Goal: Information Seeking & Learning: Learn about a topic

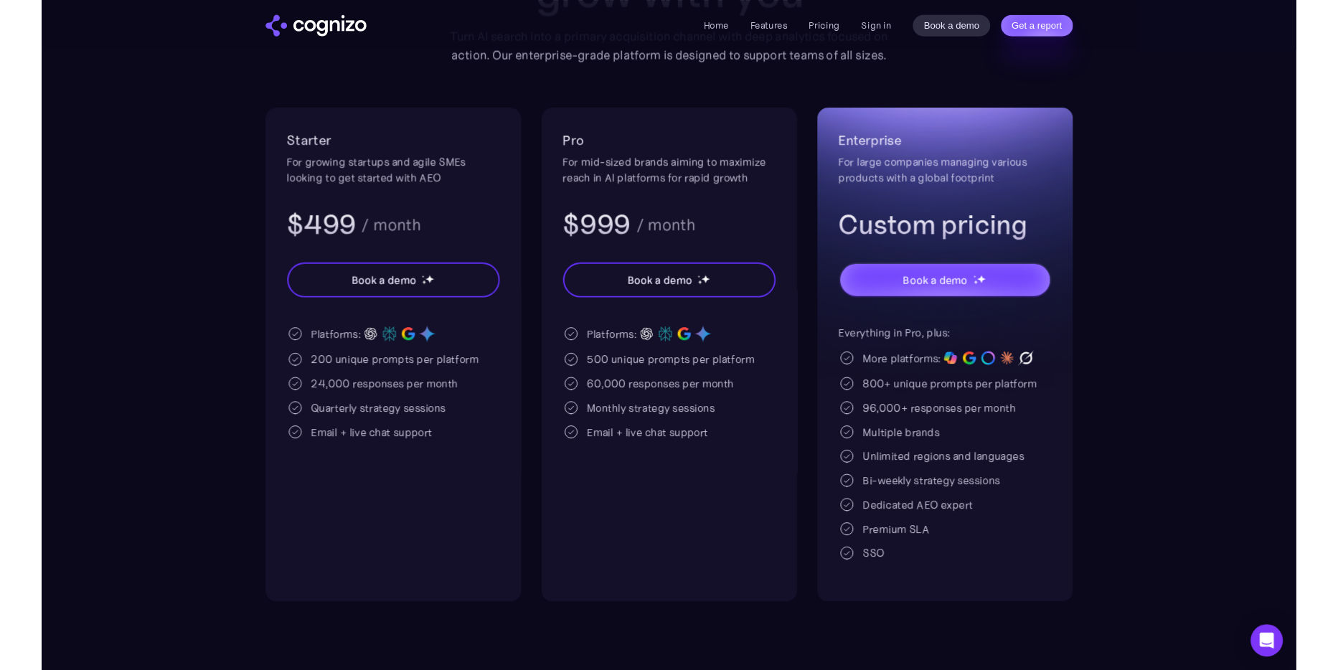
scroll to position [214, 0]
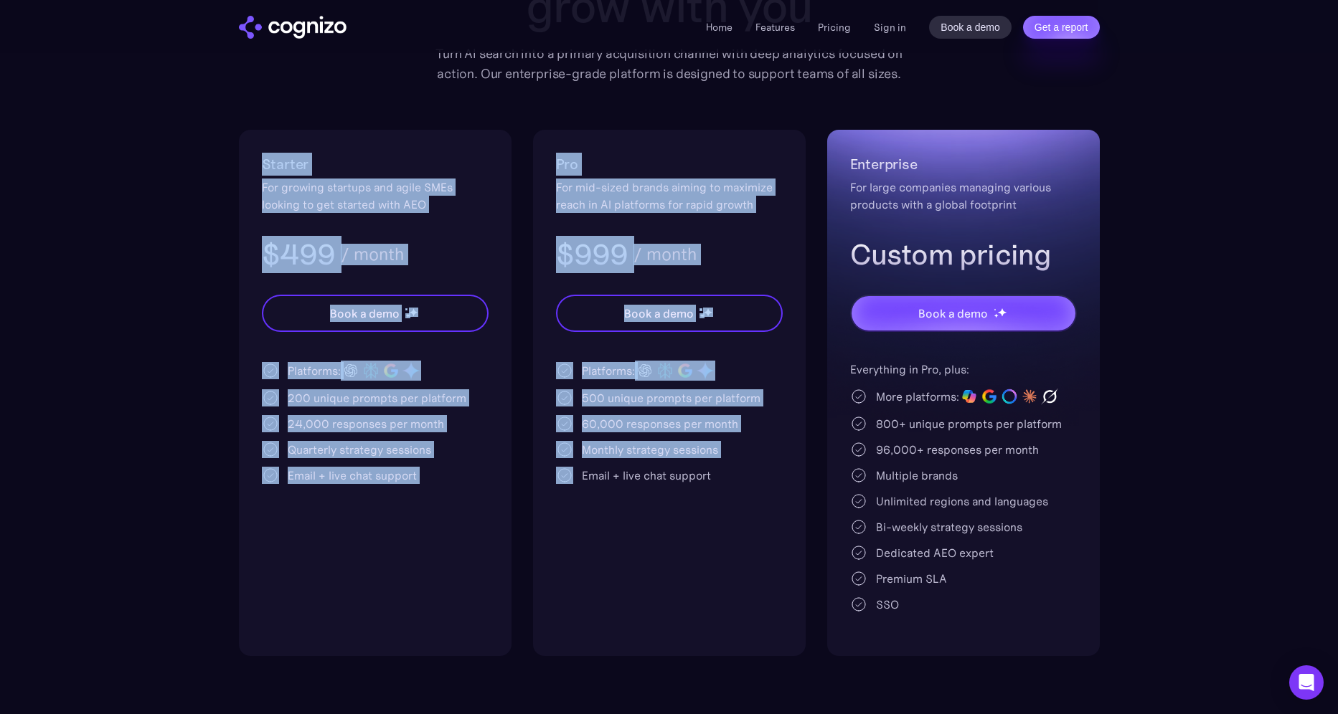
drag, startPoint x: 260, startPoint y: 154, endPoint x: 537, endPoint y: 568, distance: 497.5
click at [537, 568] on div "Starter For growing startups and agile SMEs looking to get started with AEO $49…" at bounding box center [669, 393] width 861 height 526
click at [363, 531] on div "Starter For growing startups and agile SMEs looking to get started with AEO $49…" at bounding box center [375, 393] width 273 height 526
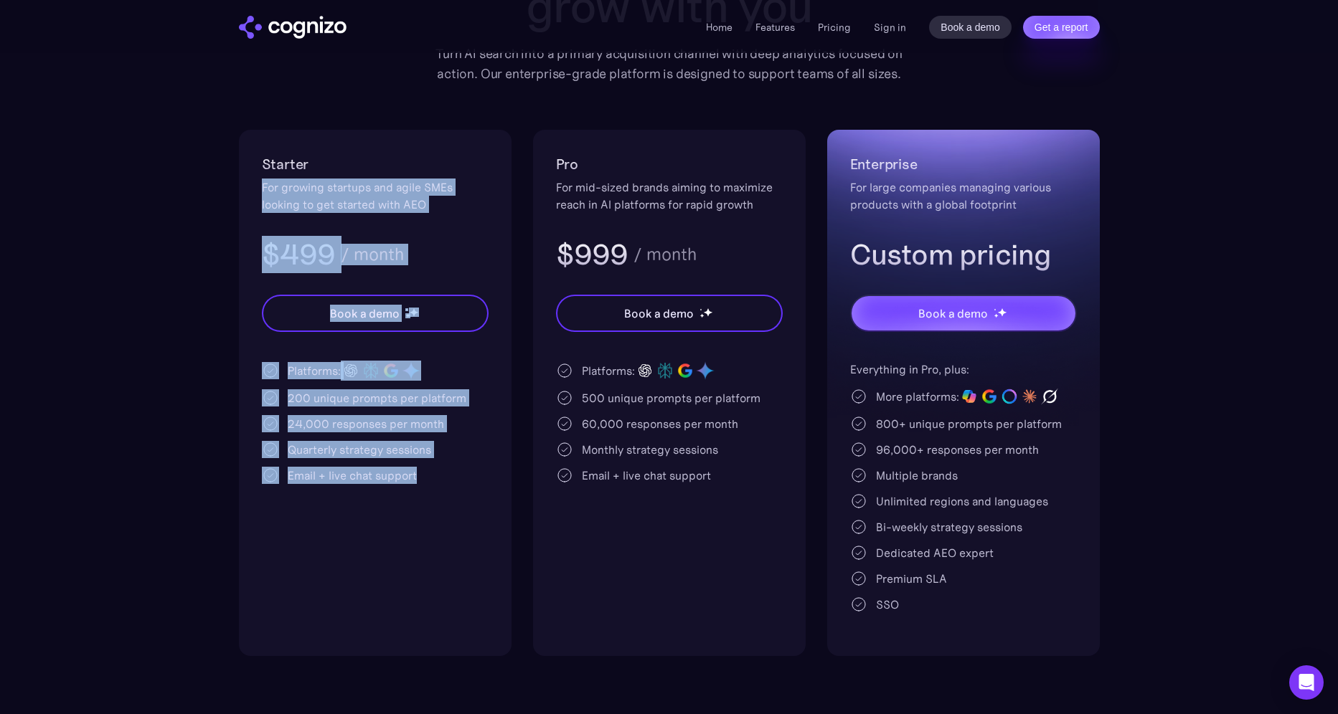
drag, startPoint x: 433, startPoint y: 478, endPoint x: 255, endPoint y: 188, distance: 340.6
click at [255, 188] on div "Starter For growing startups and agile SMEs looking to get started with AEO $49…" at bounding box center [375, 393] width 273 height 526
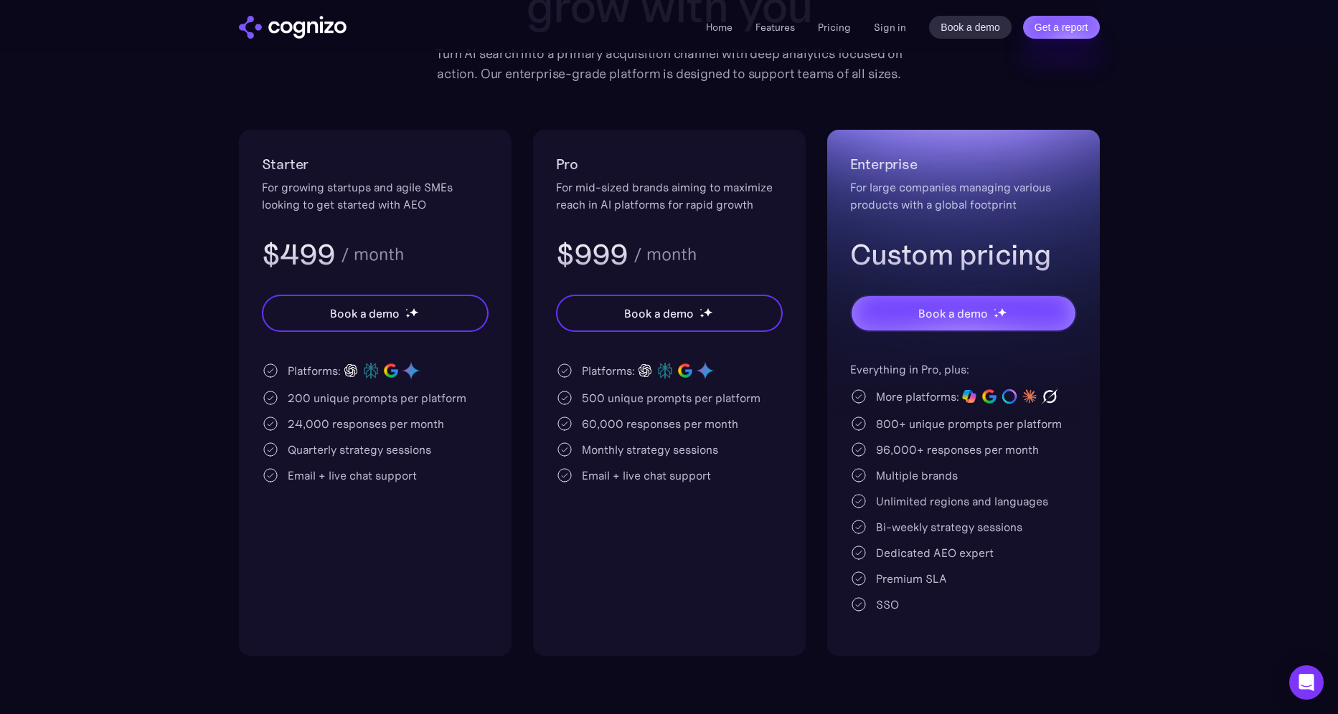
click at [263, 172] on h2 "Starter" at bounding box center [375, 164] width 227 height 23
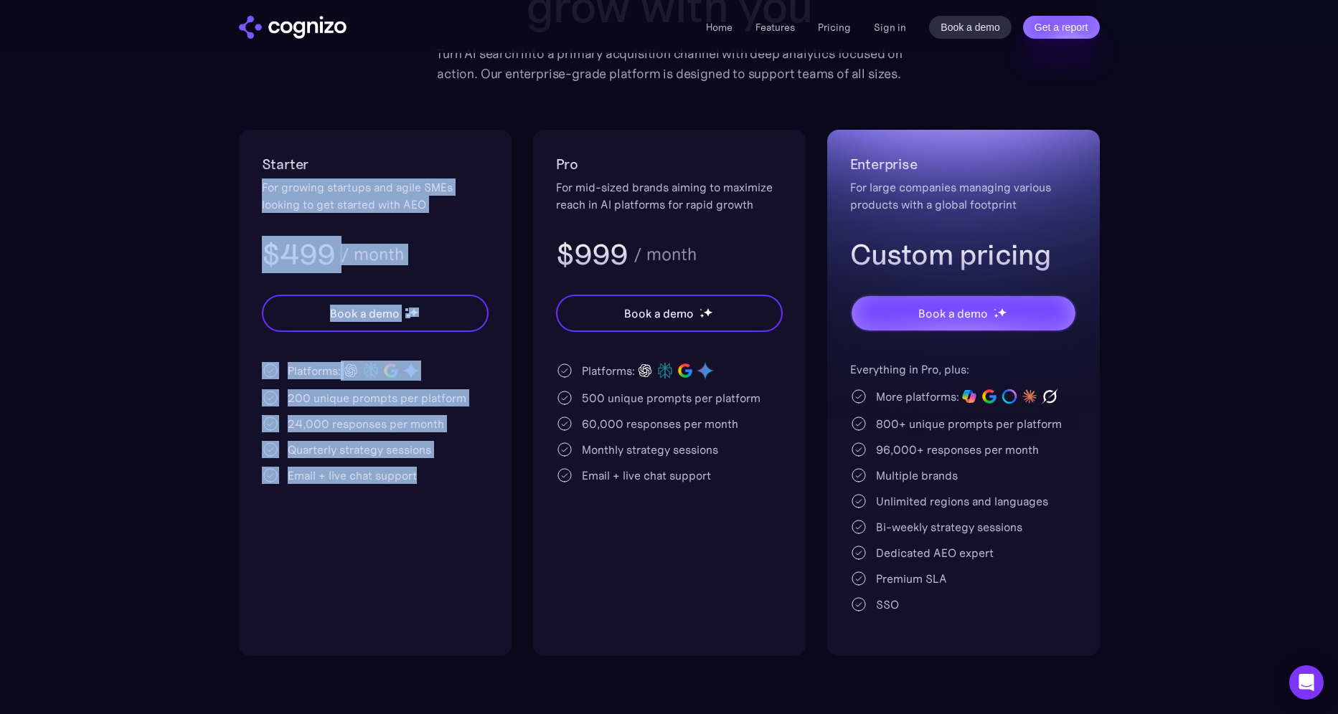
drag, startPoint x: 263, startPoint y: 191, endPoint x: 434, endPoint y: 526, distance: 376.3
click at [434, 526] on div "Starter For growing startups and agile SMEs looking to get started with AEO $49…" at bounding box center [375, 393] width 273 height 526
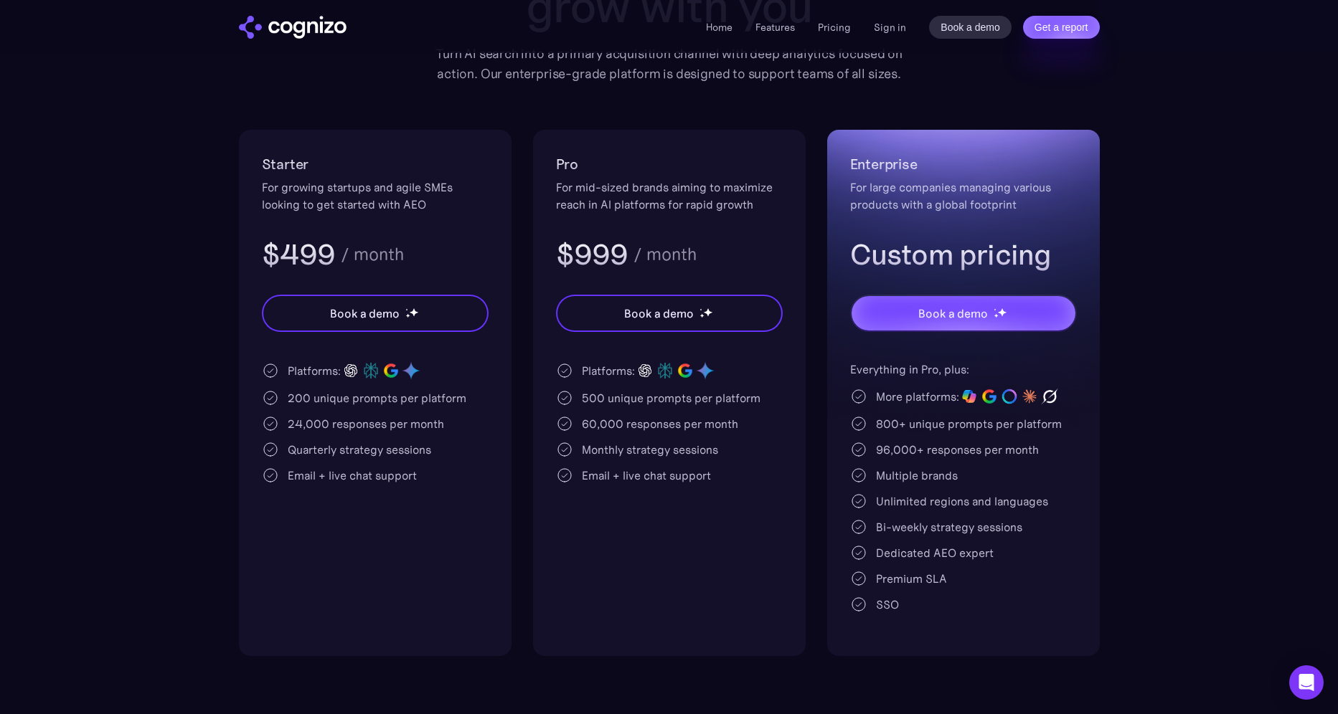
click at [159, 169] on section "Pricing Scalable plans that grow with you Turn AI search into a primary acquisi…" at bounding box center [669, 276] width 1338 height 760
